Goal: Task Accomplishment & Management: Use online tool/utility

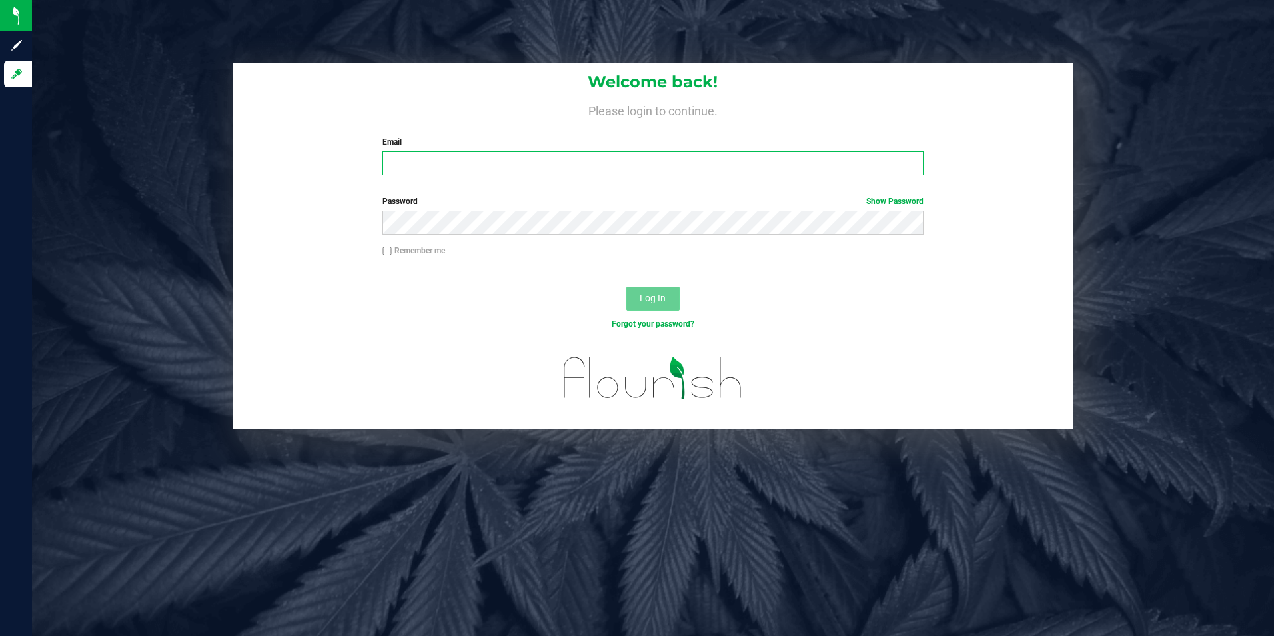
type input "[EMAIL_ADDRESS][DOMAIN_NAME]"
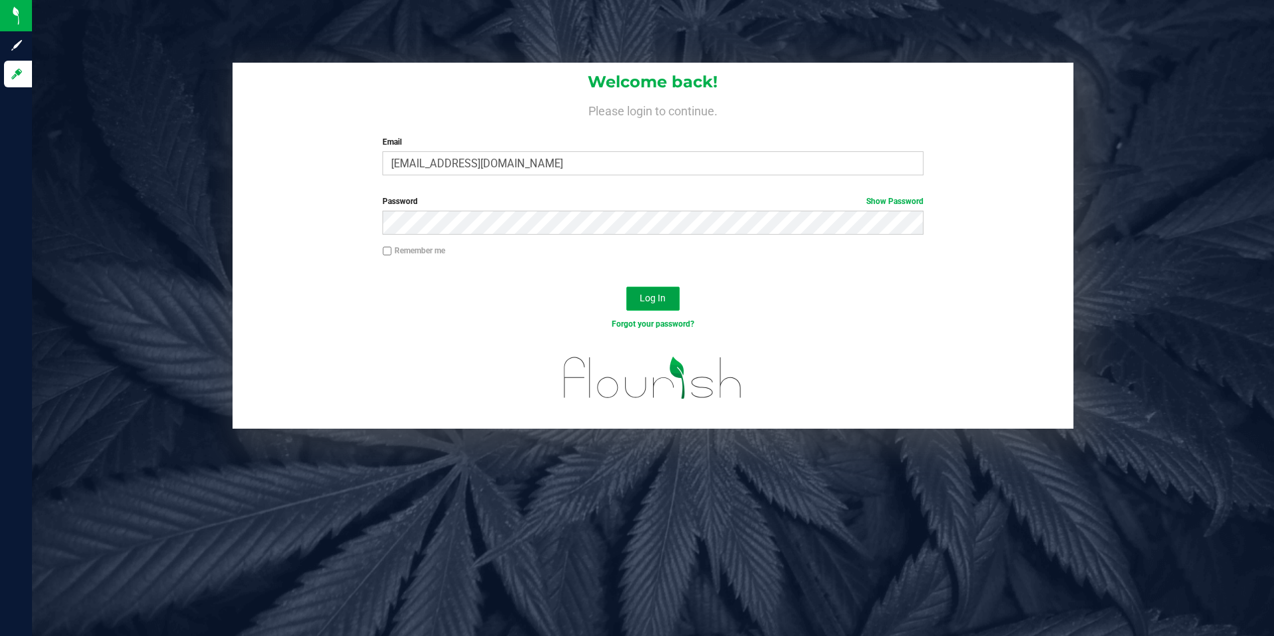
click at [664, 301] on span "Log In" at bounding box center [653, 297] width 26 height 11
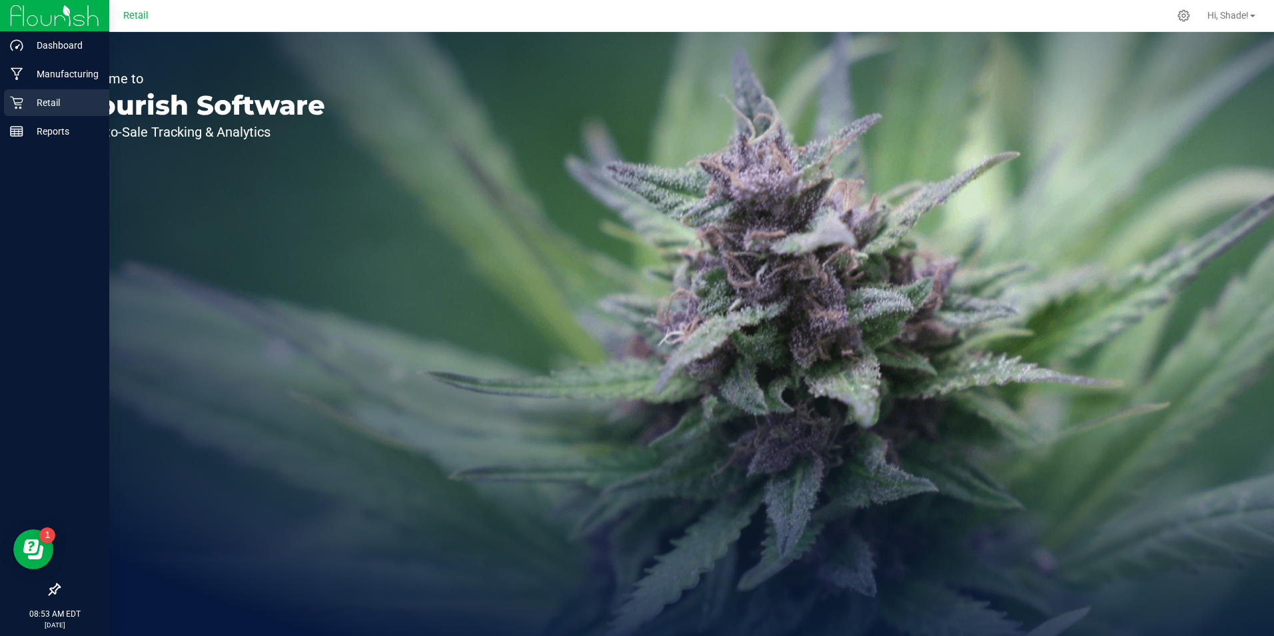
click at [24, 99] on p "Retail" at bounding box center [63, 103] width 80 height 16
